Goal: Transaction & Acquisition: Purchase product/service

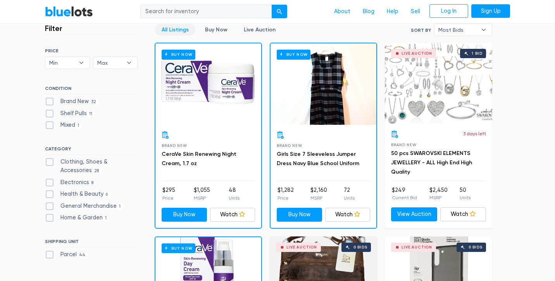
scroll to position [202, 0]
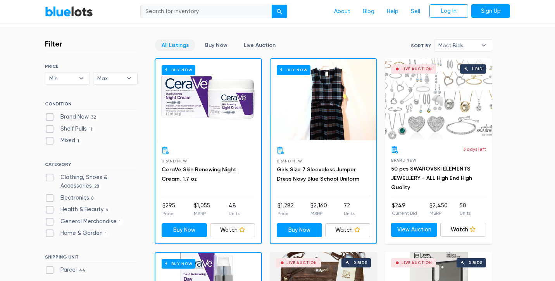
click at [50, 176] on label "Clothing, Shoes & Accessories 28" at bounding box center [91, 181] width 93 height 17
click at [50, 176] on Accessories"] "Clothing, Shoes & Accessories 28" at bounding box center [47, 175] width 5 height 5
checkbox Accessories"] "true"
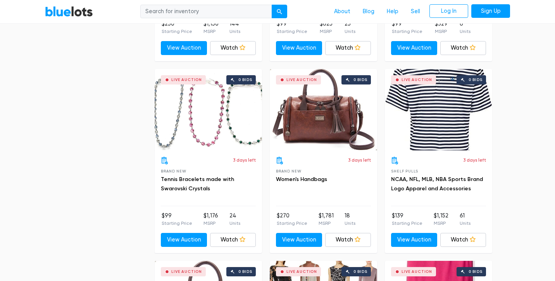
scroll to position [1542, 0]
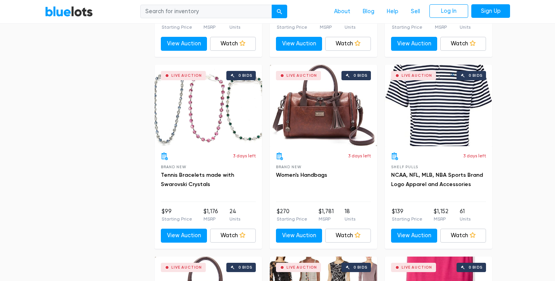
click at [422, 123] on div "Live Auction 0 bids" at bounding box center [438, 105] width 107 height 81
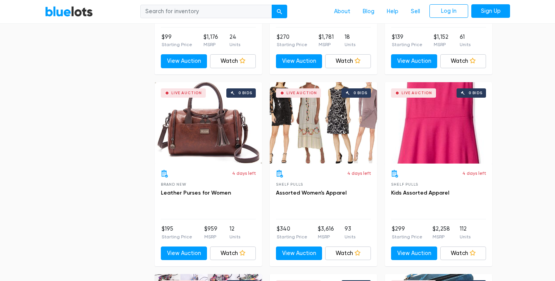
scroll to position [1728, 0]
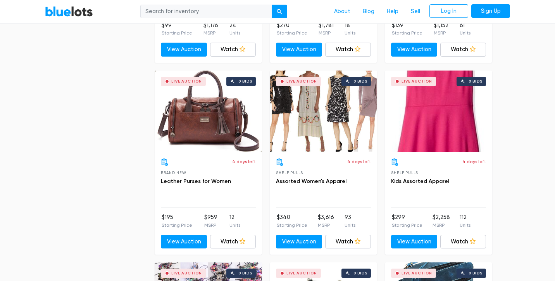
click at [324, 121] on div "Live Auction 0 bids" at bounding box center [323, 111] width 107 height 81
click at [76, 13] on link "BlueLots" at bounding box center [69, 11] width 48 height 11
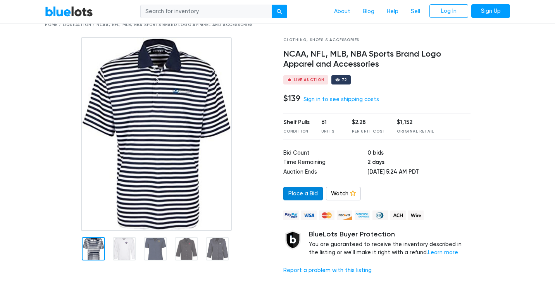
scroll to position [47, 0]
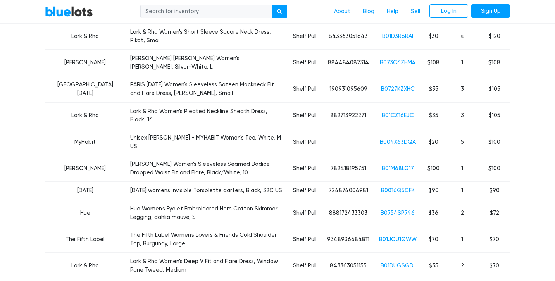
scroll to position [574, 0]
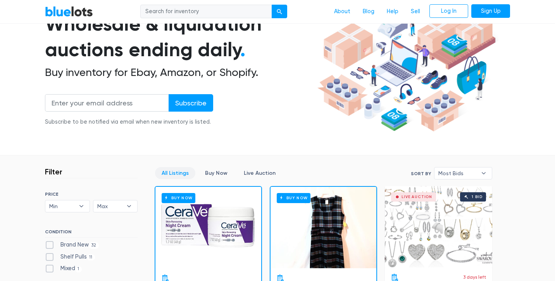
scroll to position [62, 0]
